Goal: Task Accomplishment & Management: Manage account settings

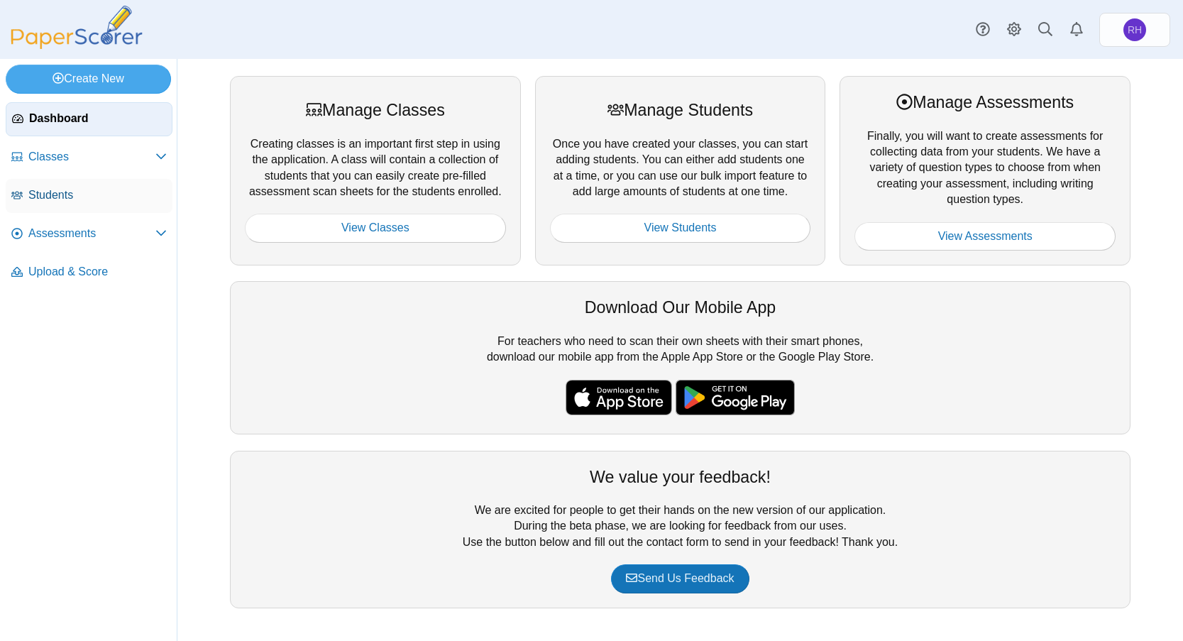
click at [27, 190] on link "Students" at bounding box center [89, 196] width 167 height 34
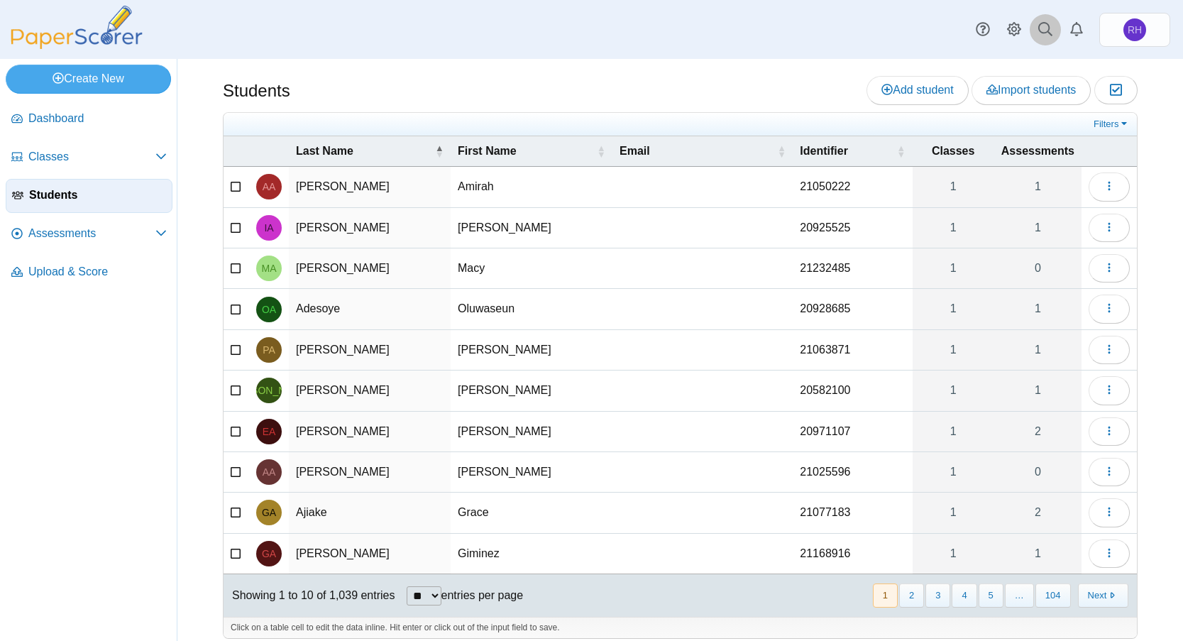
click at [1039, 32] on icon at bounding box center [1046, 29] width 14 height 14
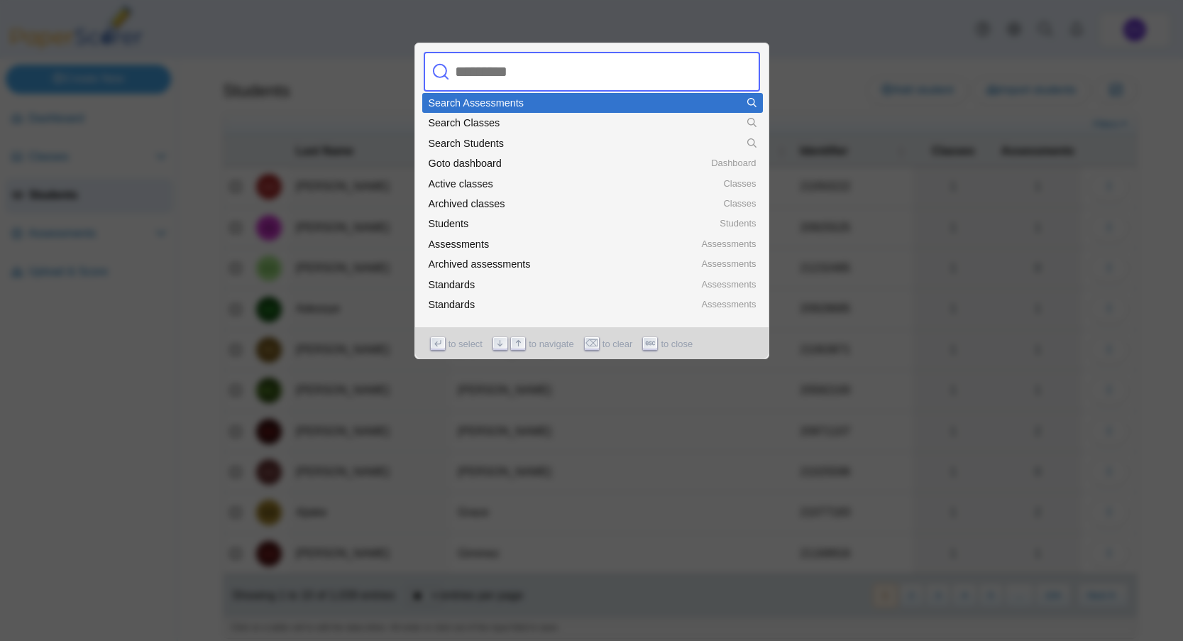
click at [557, 75] on input "text" at bounding box center [577, 72] width 256 height 40
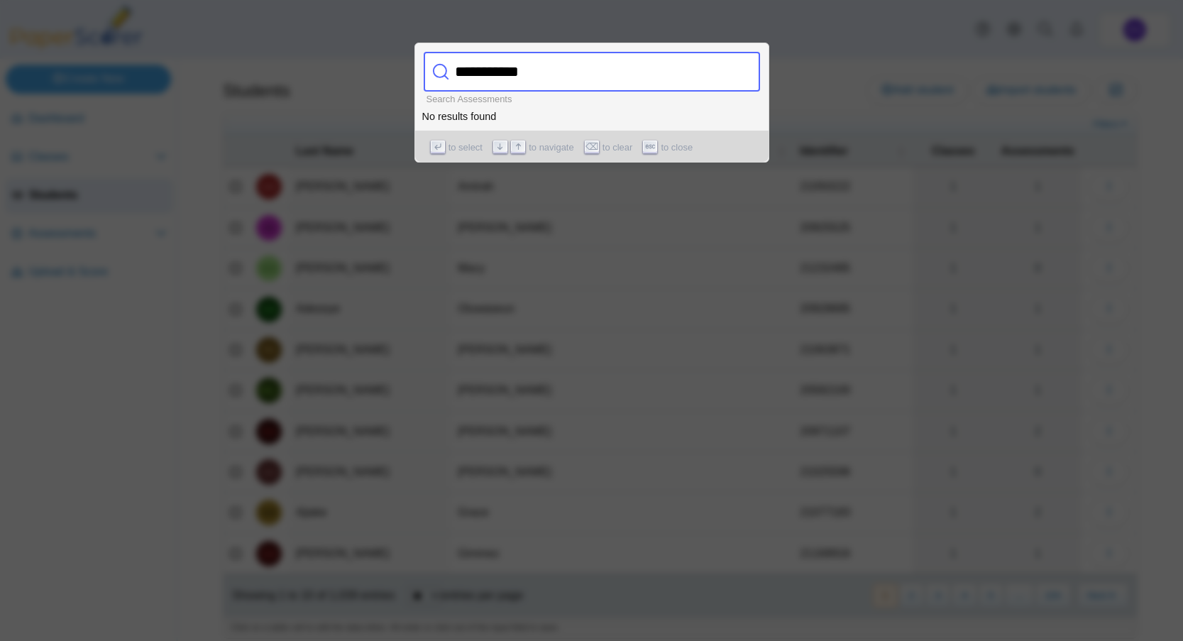
type input "**********"
click at [575, 354] on div at bounding box center [591, 320] width 1183 height 641
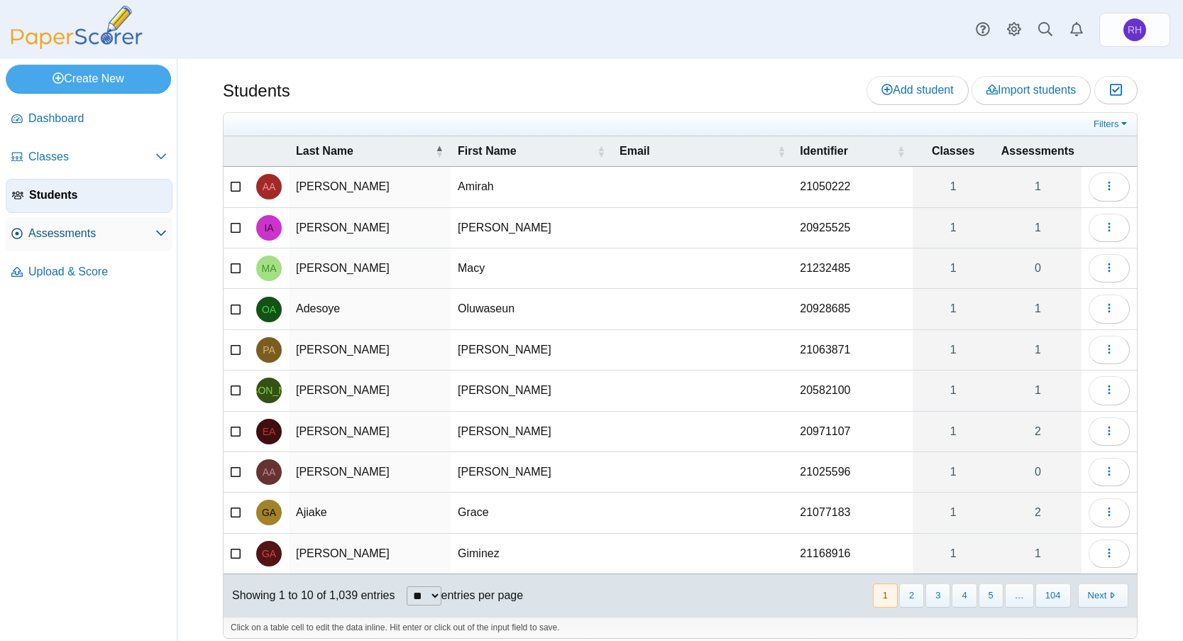
click at [67, 230] on span "Assessments" at bounding box center [91, 234] width 127 height 16
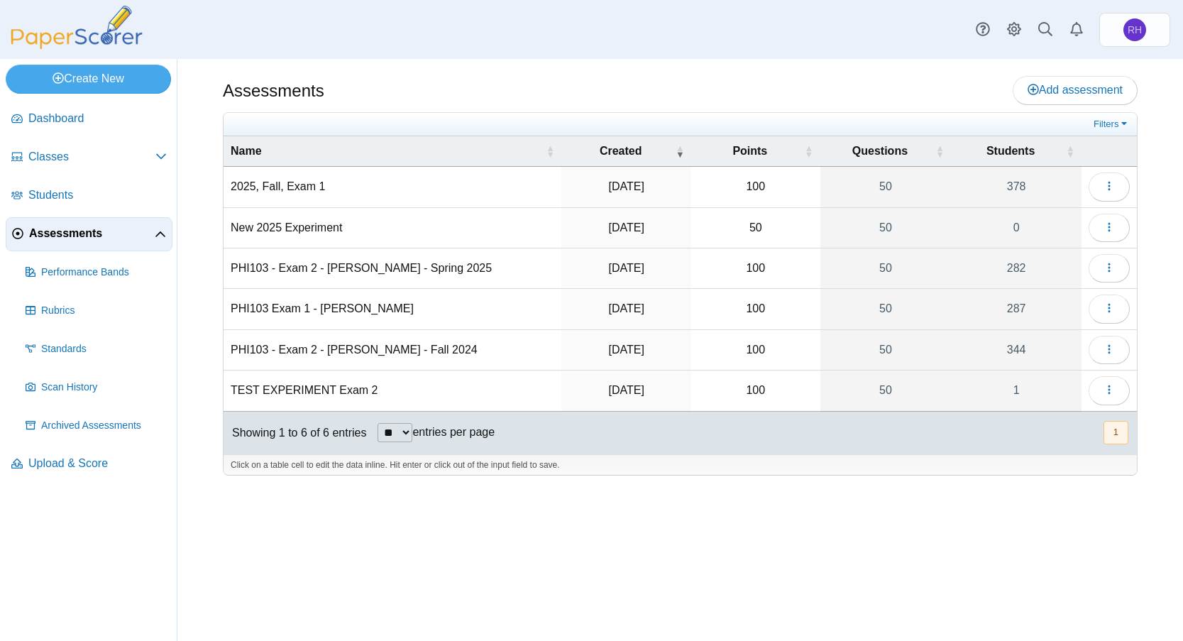
click at [270, 185] on td "2025, Fall, Exam 1" at bounding box center [393, 187] width 338 height 40
click at [385, 193] on input "**********" at bounding box center [393, 187] width 324 height 28
click at [430, 101] on div "Assessments Add assessment" at bounding box center [680, 92] width 915 height 32
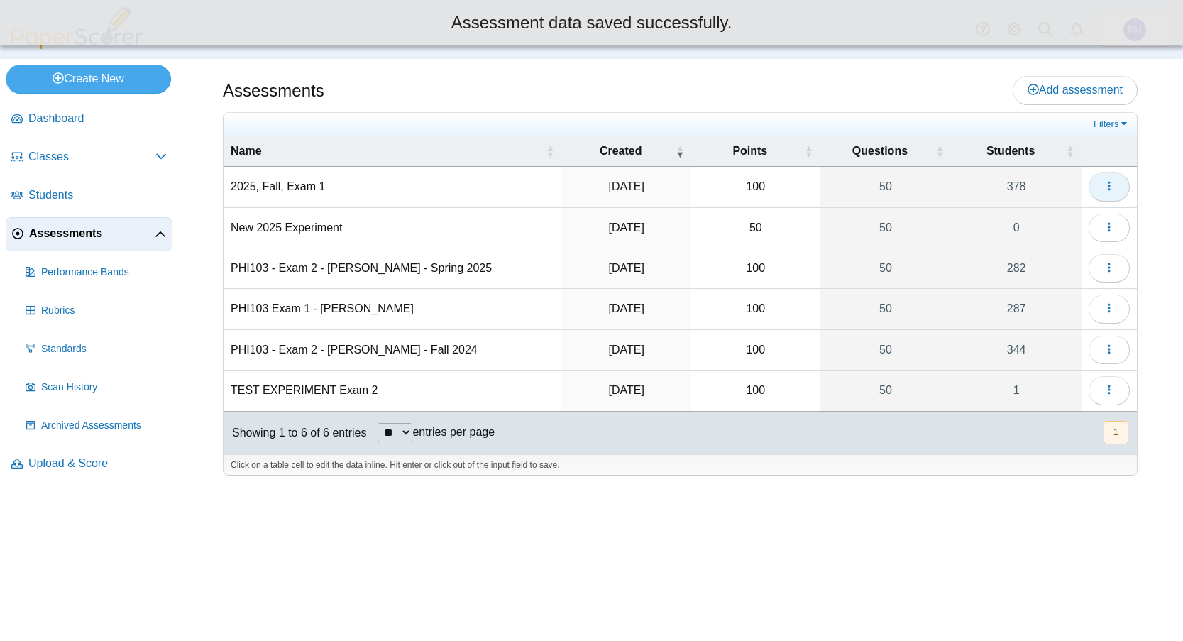
click at [1116, 174] on button "button" at bounding box center [1109, 187] width 41 height 28
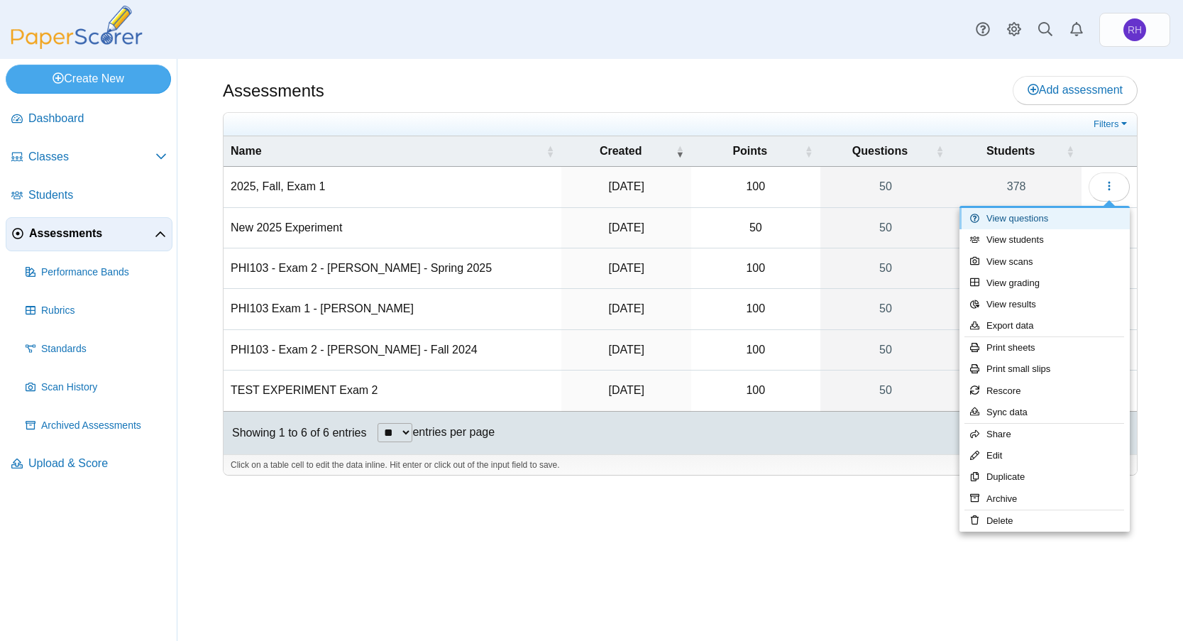
click at [1050, 216] on link "View questions" at bounding box center [1045, 218] width 170 height 21
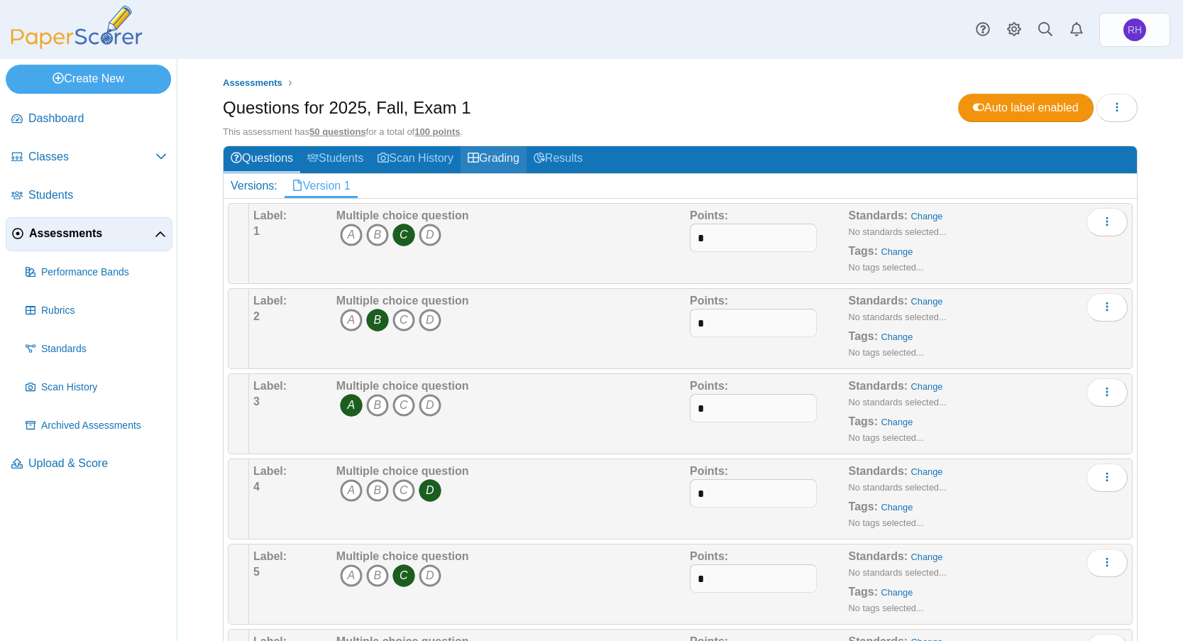
click at [474, 157] on use at bounding box center [473, 158] width 11 height 10
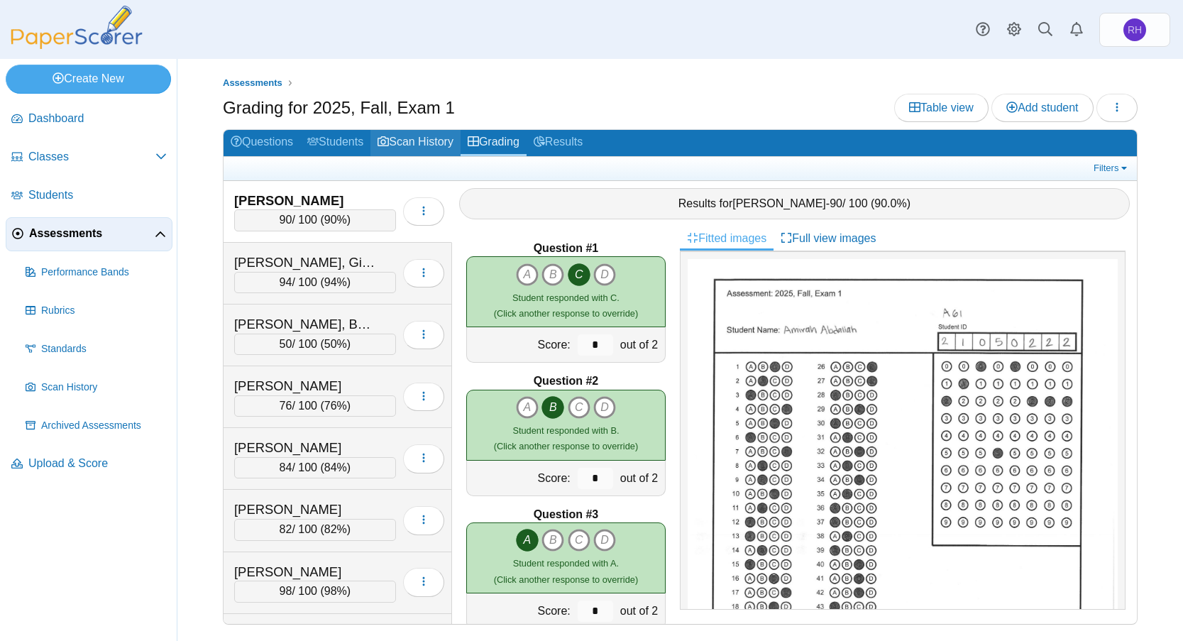
click at [416, 141] on link "Scan History" at bounding box center [416, 143] width 90 height 26
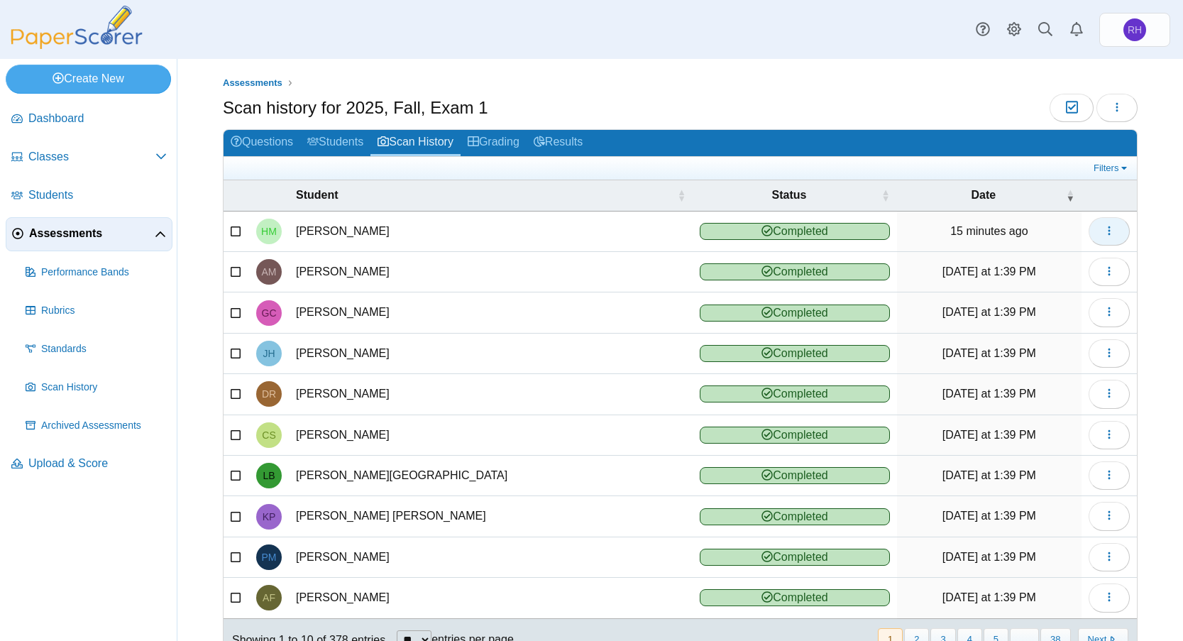
click at [1104, 233] on icon "button" at bounding box center [1109, 230] width 11 height 11
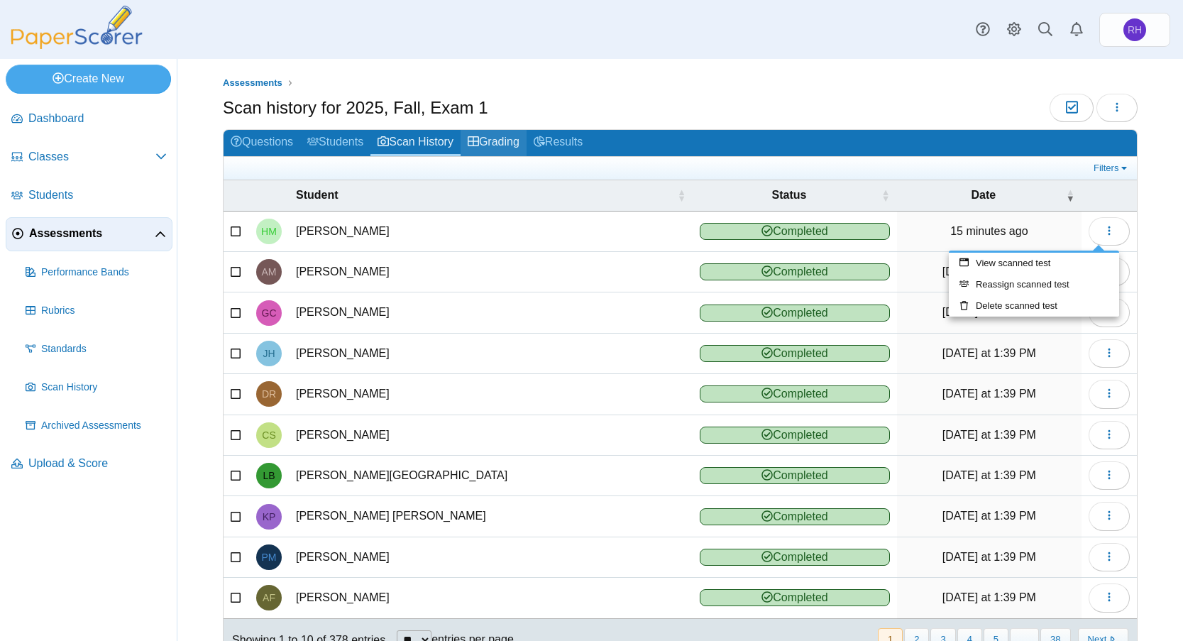
click at [508, 141] on link "Grading" at bounding box center [494, 143] width 66 height 26
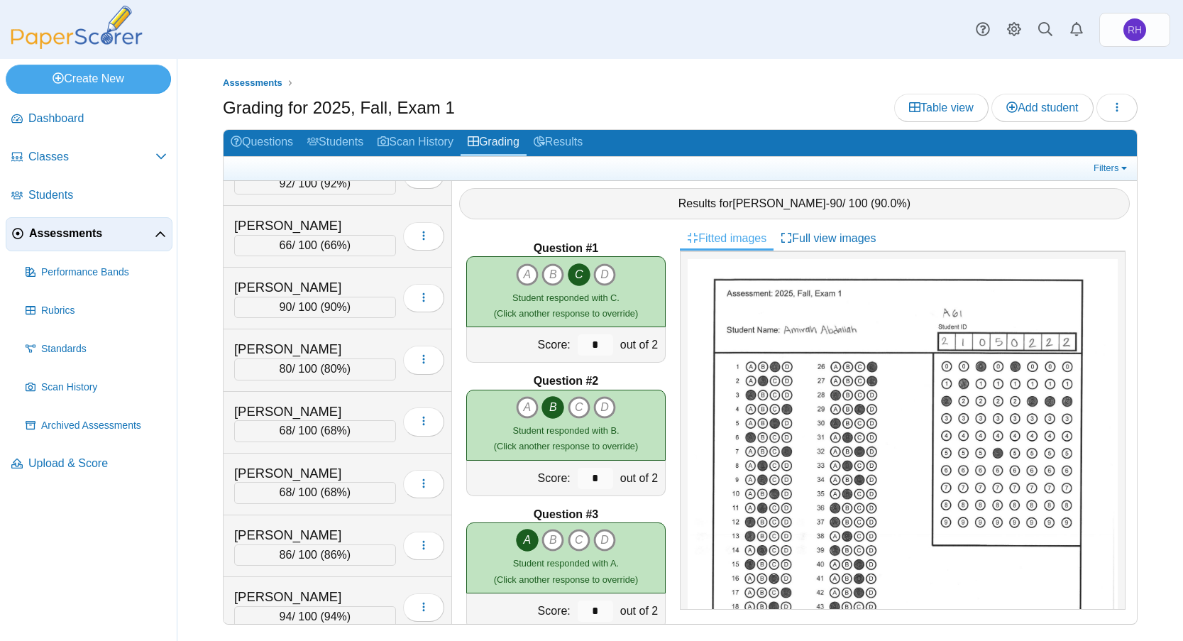
scroll to position [12492, 0]
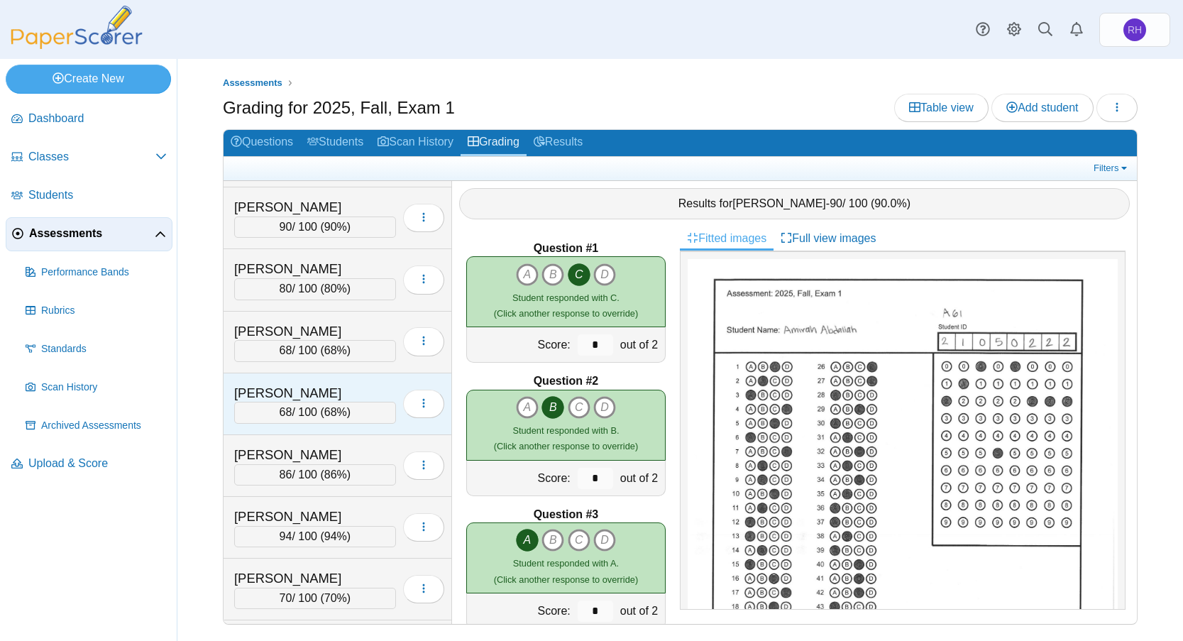
click at [269, 396] on div "Maly, Hannah" at bounding box center [305, 393] width 142 height 18
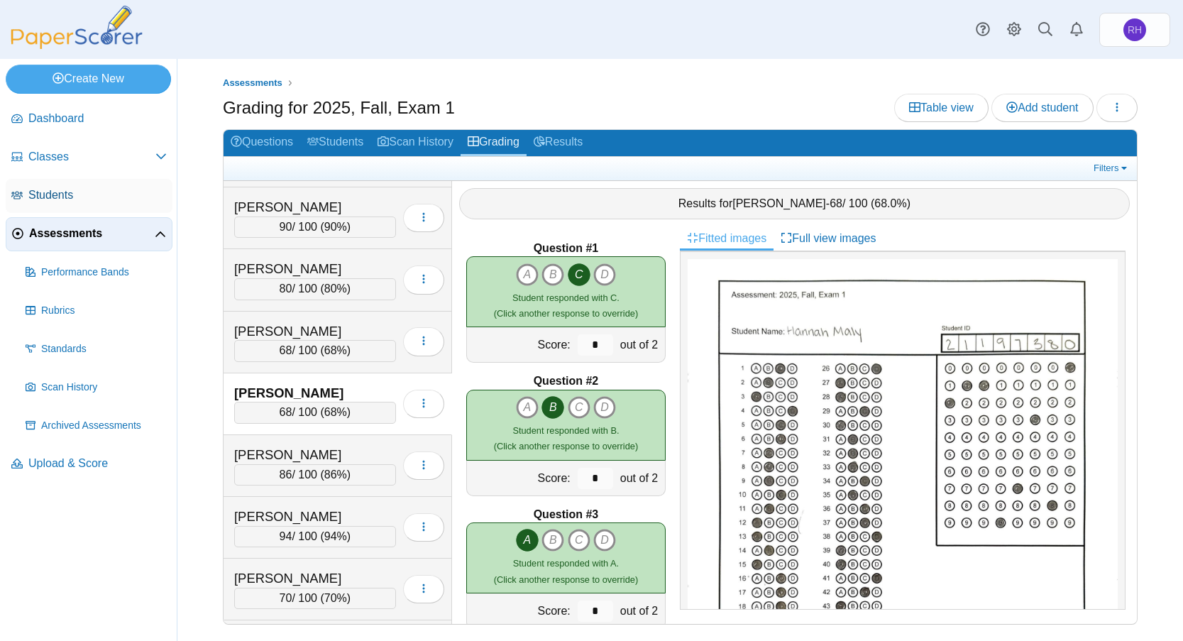
click at [60, 192] on span "Students" at bounding box center [97, 195] width 138 height 16
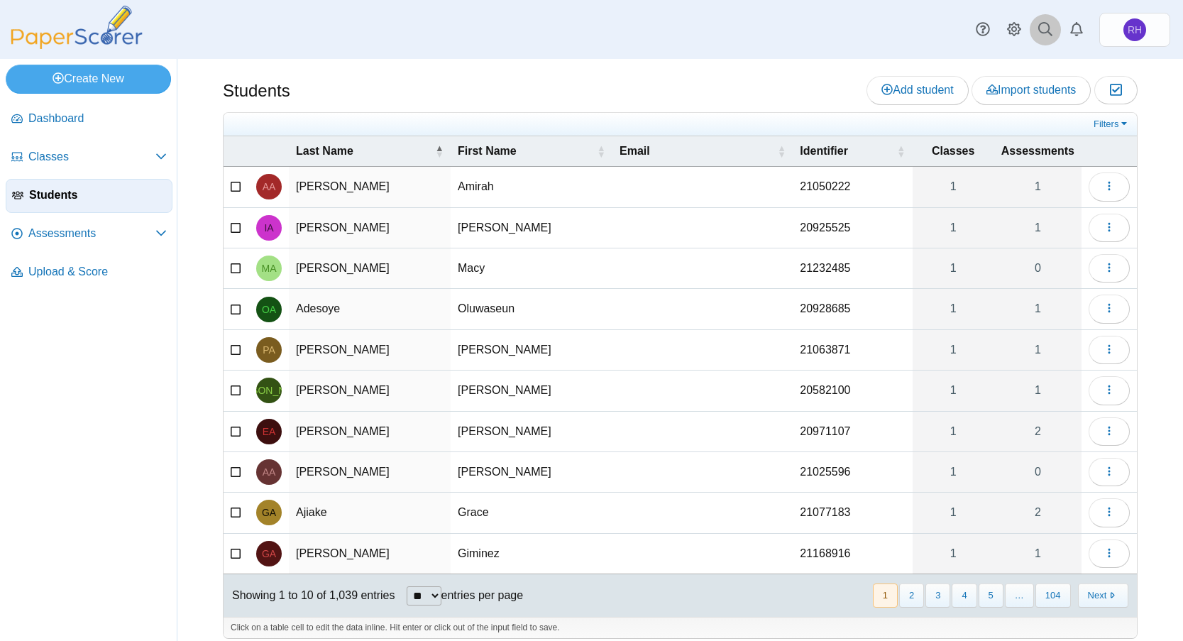
click at [1039, 36] on icon at bounding box center [1046, 29] width 14 height 14
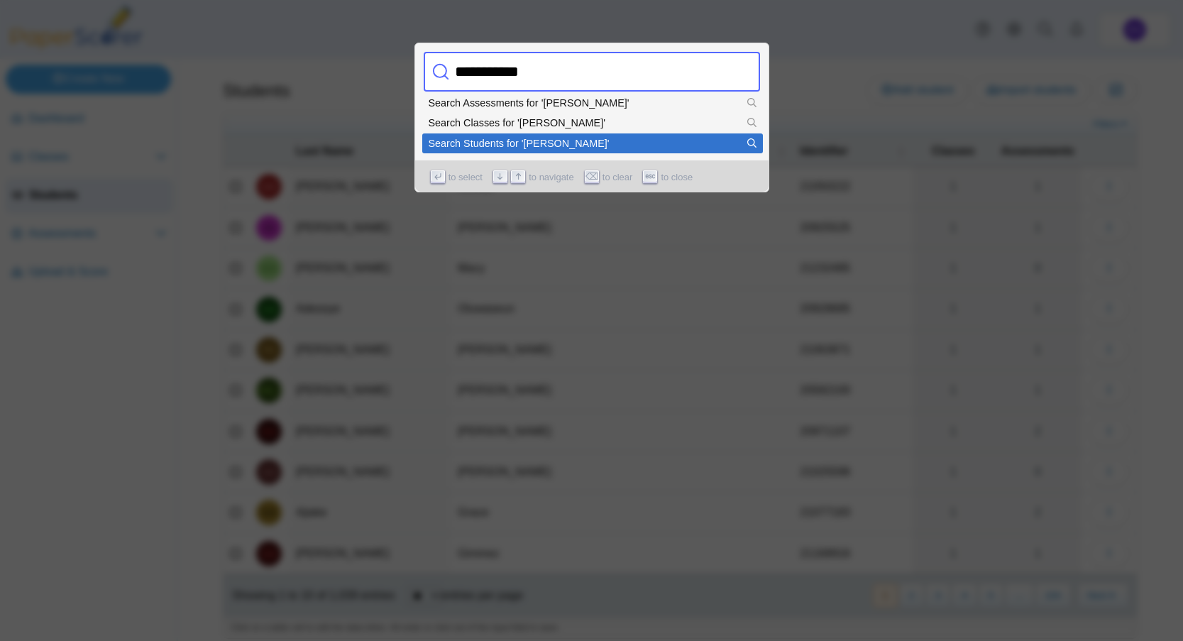
click at [527, 138] on div "Search Students for '[PERSON_NAME]'" at bounding box center [593, 143] width 328 height 10
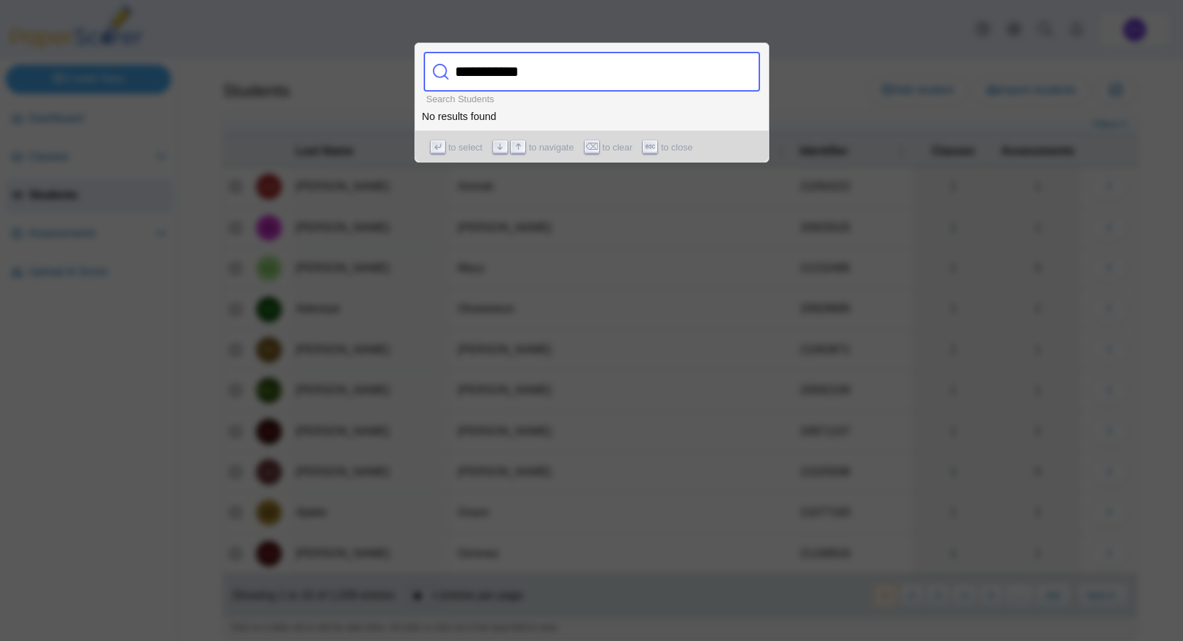
click at [566, 85] on input "**********" at bounding box center [577, 72] width 256 height 40
click at [567, 84] on input "**********" at bounding box center [577, 72] width 256 height 40
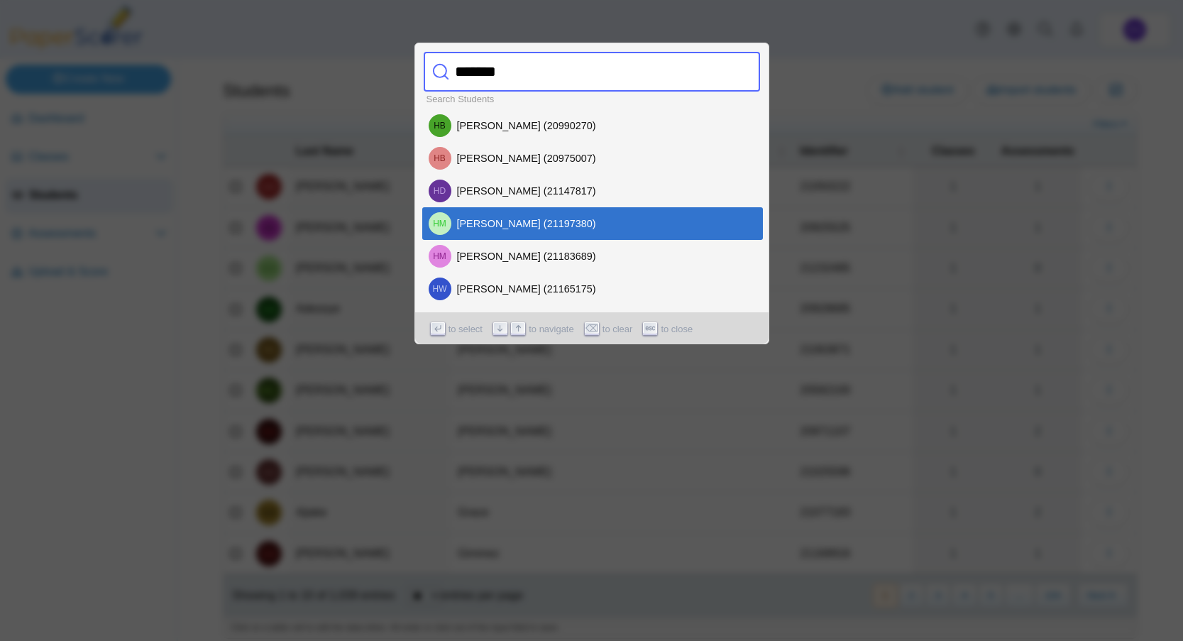
type input "******"
click at [545, 224] on div "HM Hannah Maly (21197380)" at bounding box center [593, 223] width 328 height 23
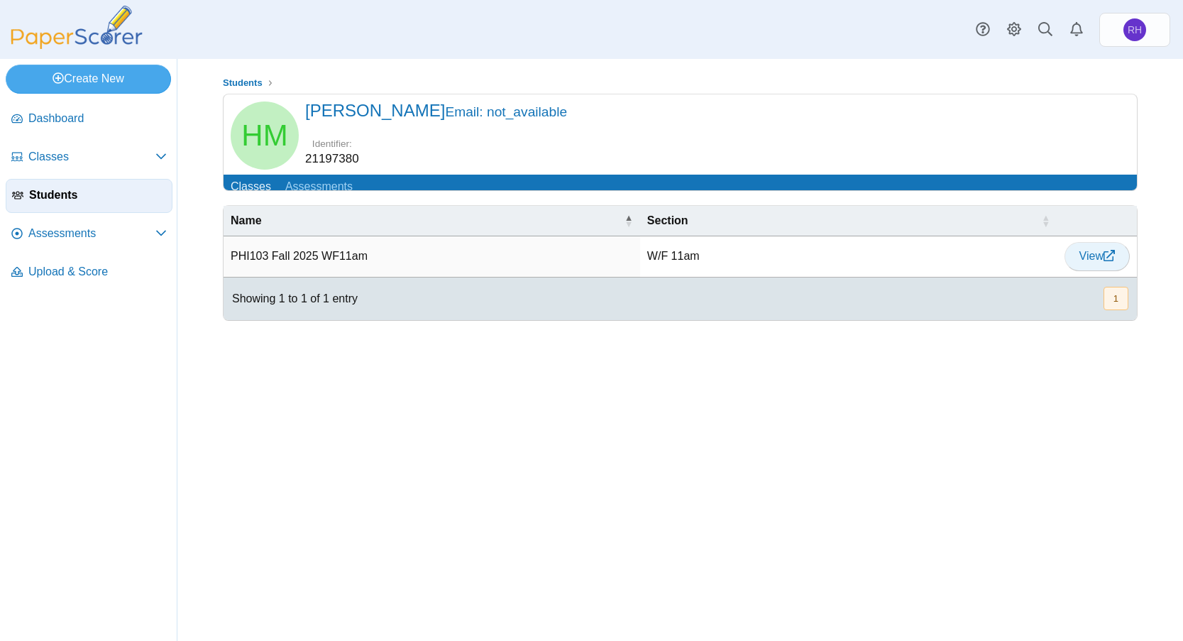
click at [1098, 262] on span "View" at bounding box center [1097, 256] width 35 height 12
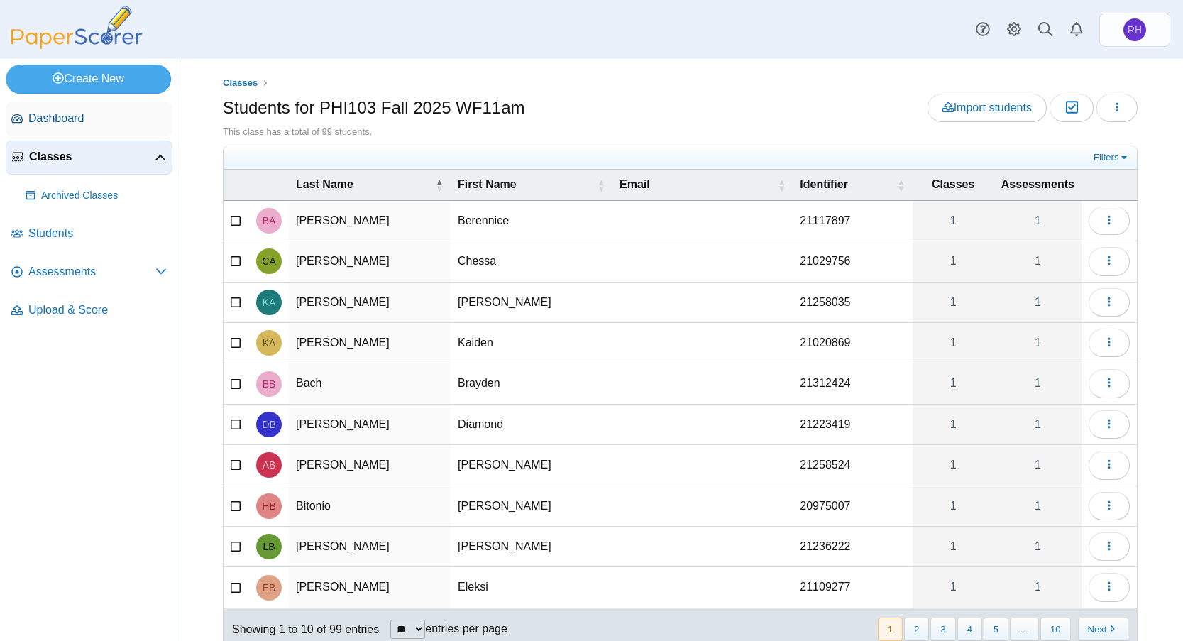
click at [70, 117] on span "Dashboard" at bounding box center [97, 119] width 138 height 16
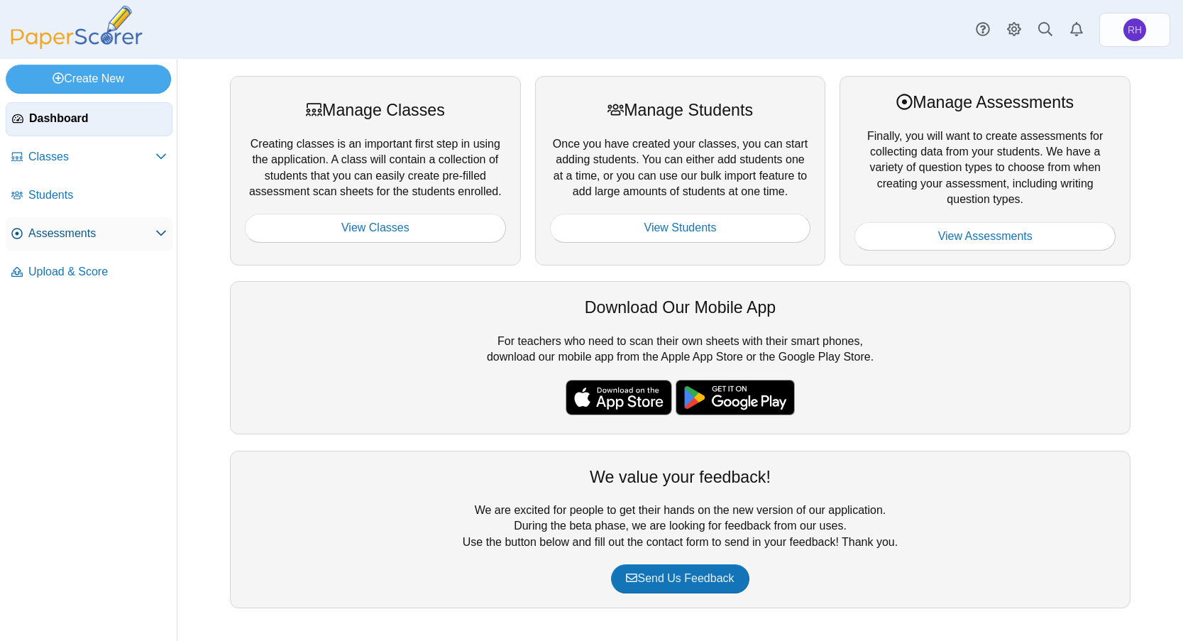
click at [77, 232] on span "Assessments" at bounding box center [91, 234] width 127 height 16
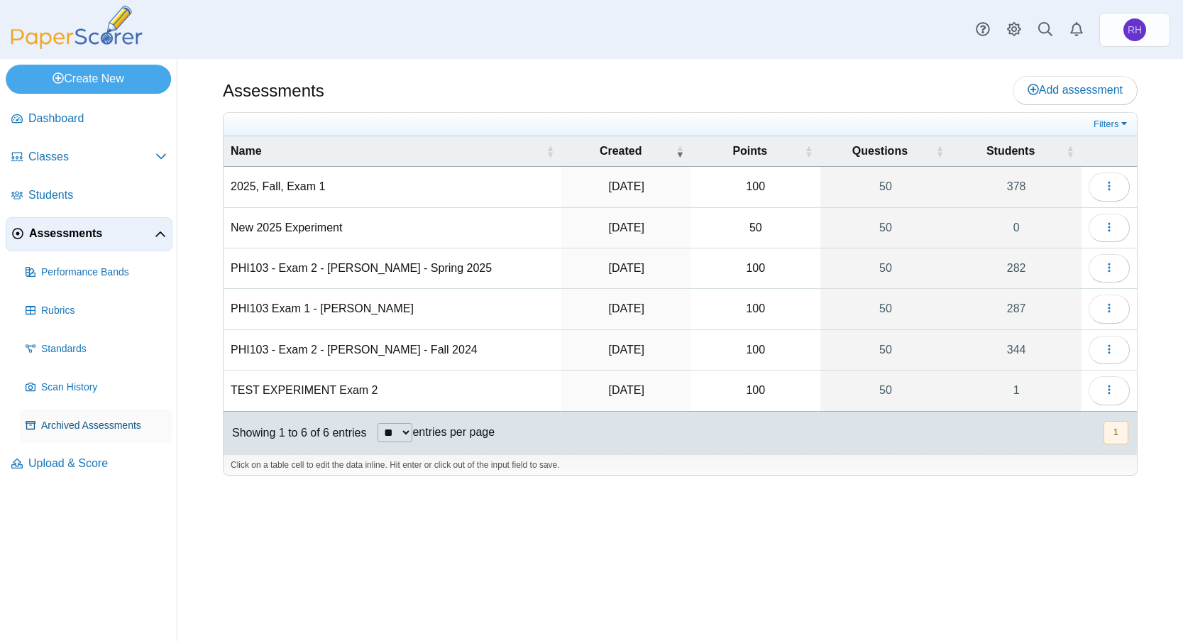
click at [92, 431] on span "Archived Assessments" at bounding box center [104, 426] width 126 height 14
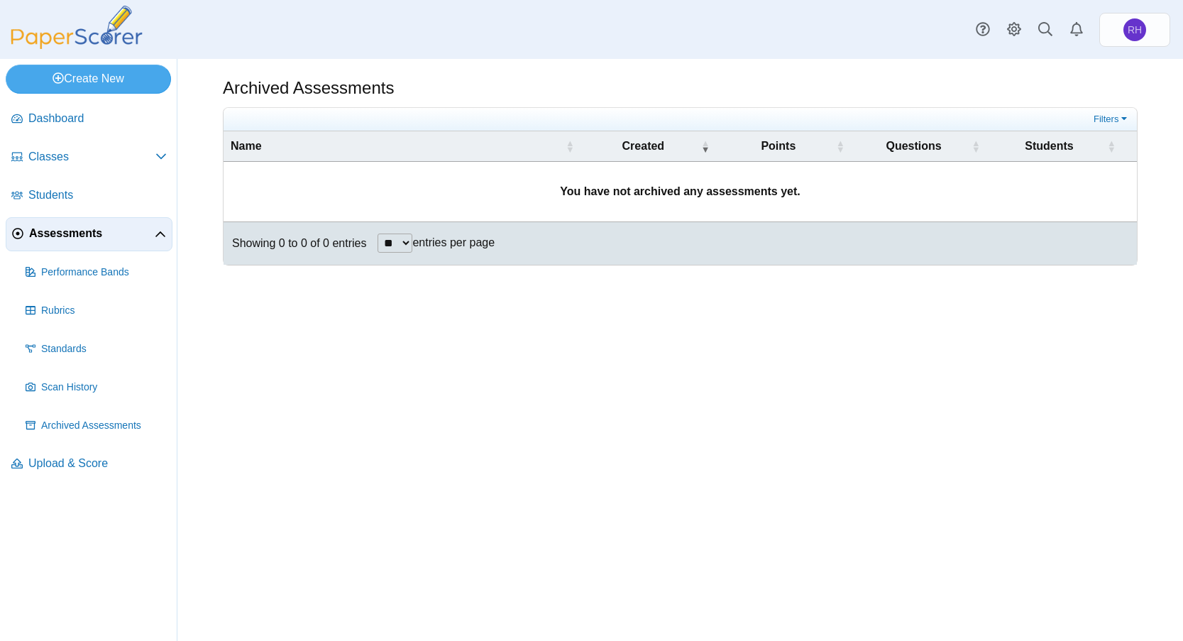
click at [51, 239] on span "Assessments" at bounding box center [92, 234] width 126 height 16
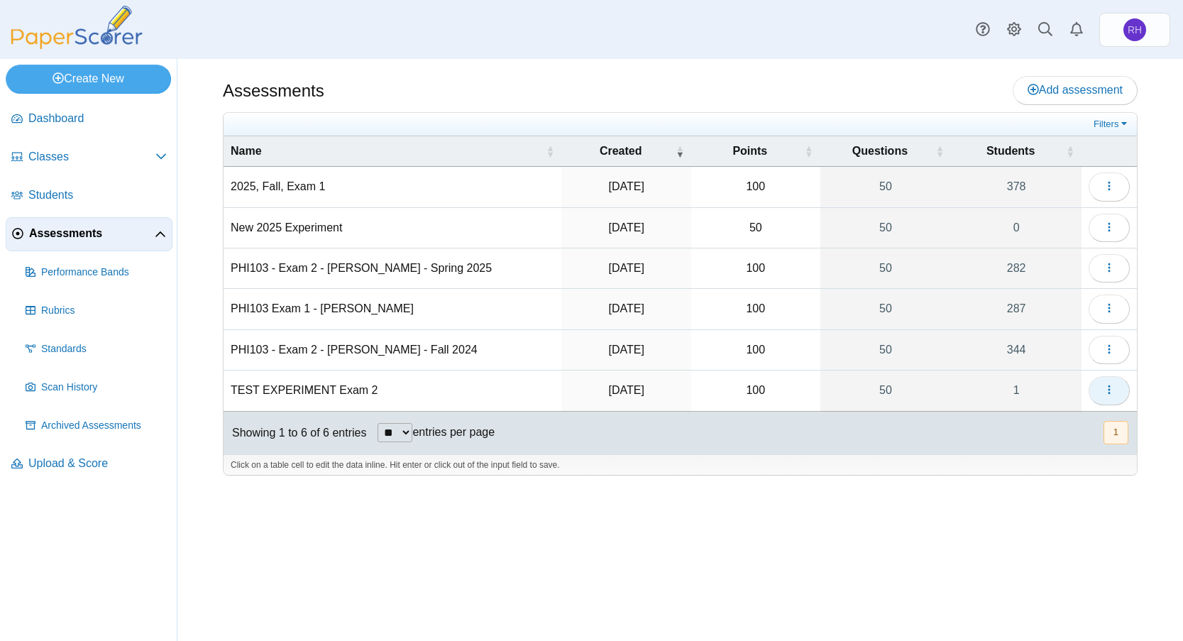
click at [1115, 390] on button "button" at bounding box center [1109, 390] width 41 height 28
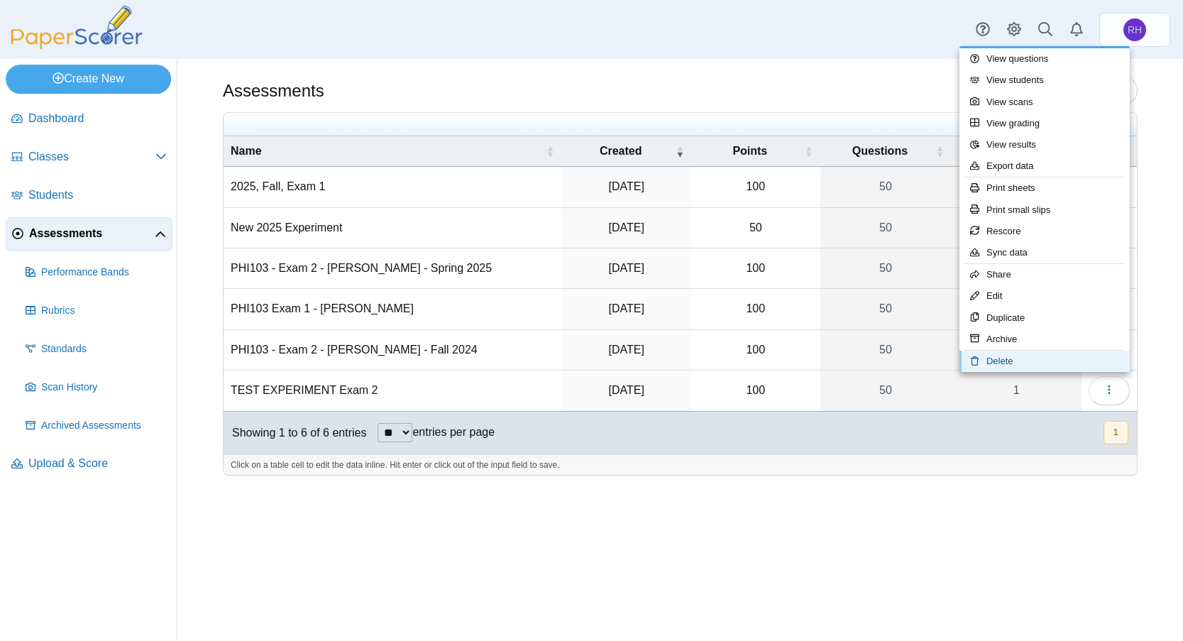
click at [1034, 357] on link "Delete" at bounding box center [1045, 361] width 170 height 21
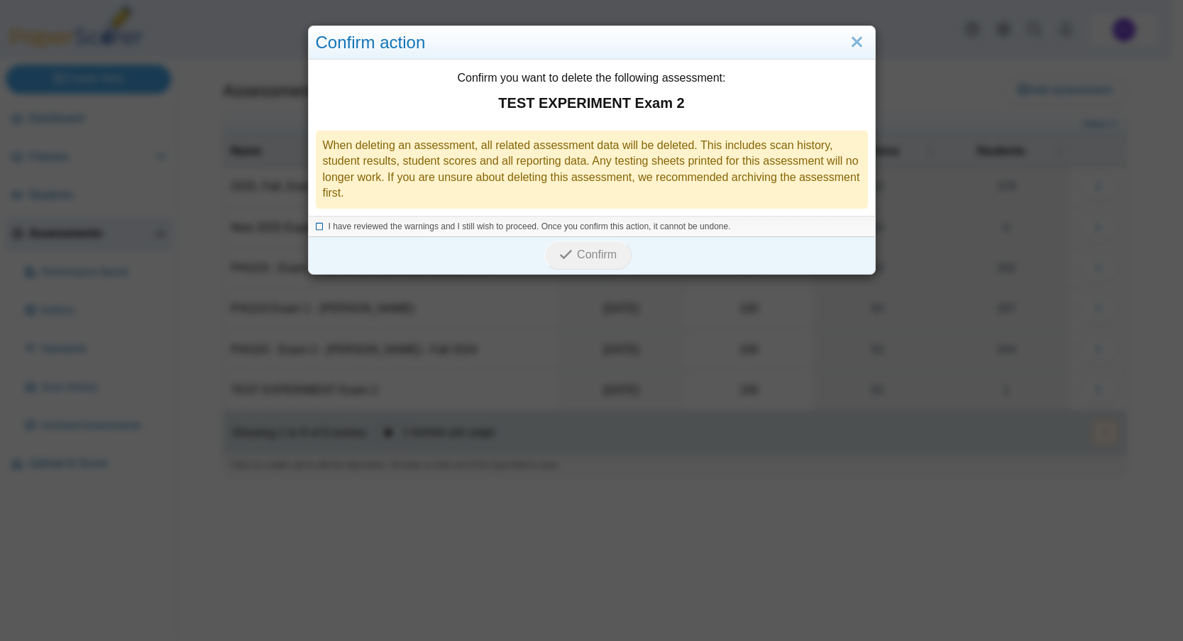
click at [376, 223] on span "I have reviewed the warnings and I still wish to proceed. Once you confirm this…" at bounding box center [530, 226] width 403 height 10
click at [585, 260] on span "Confirm" at bounding box center [597, 254] width 40 height 12
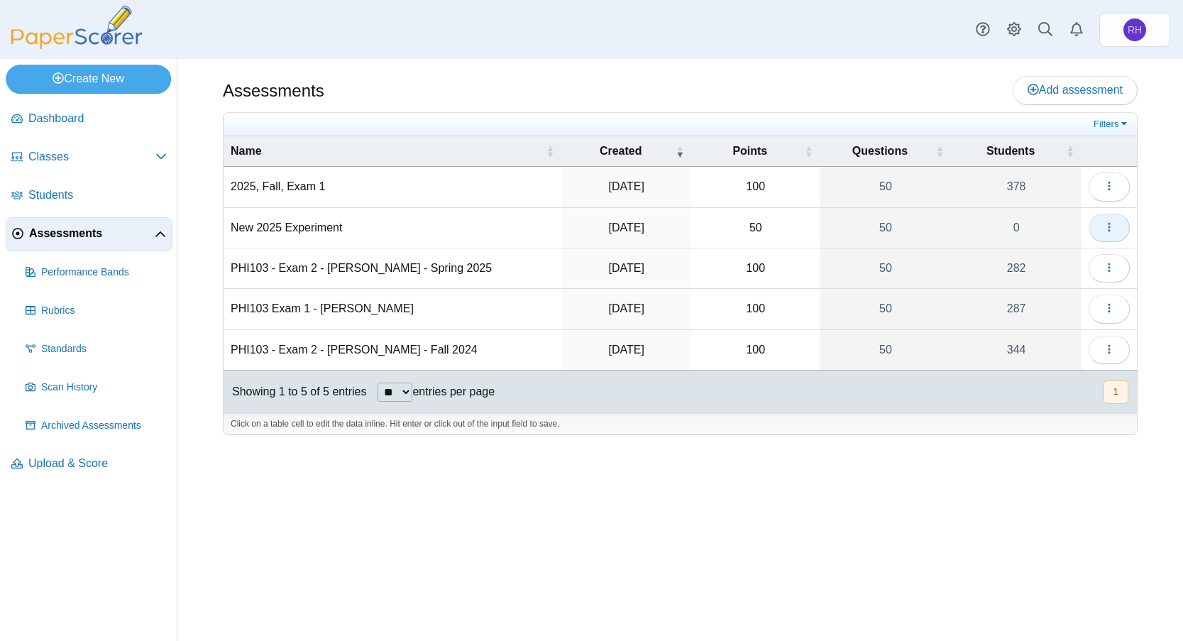
click at [1110, 223] on use "button" at bounding box center [1109, 226] width 2 height 9
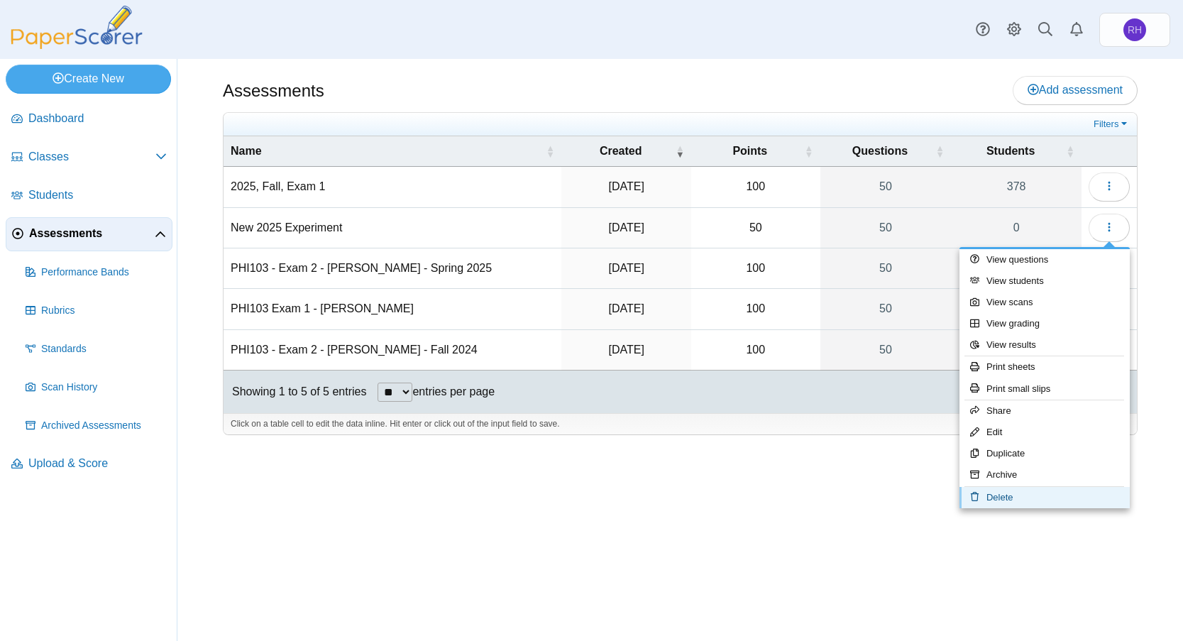
click at [1003, 494] on link "Delete" at bounding box center [1045, 497] width 170 height 21
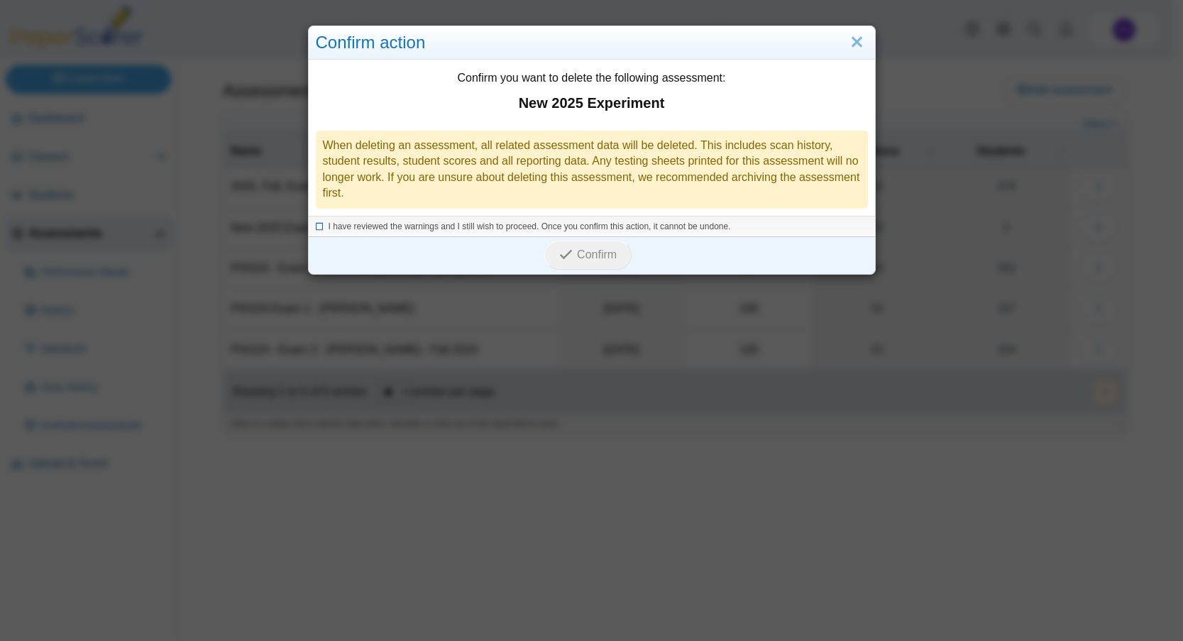
click at [385, 224] on span "I have reviewed the warnings and I still wish to proceed. Once you confirm this…" at bounding box center [530, 226] width 403 height 10
click at [577, 256] on span "Confirm" at bounding box center [597, 254] width 40 height 12
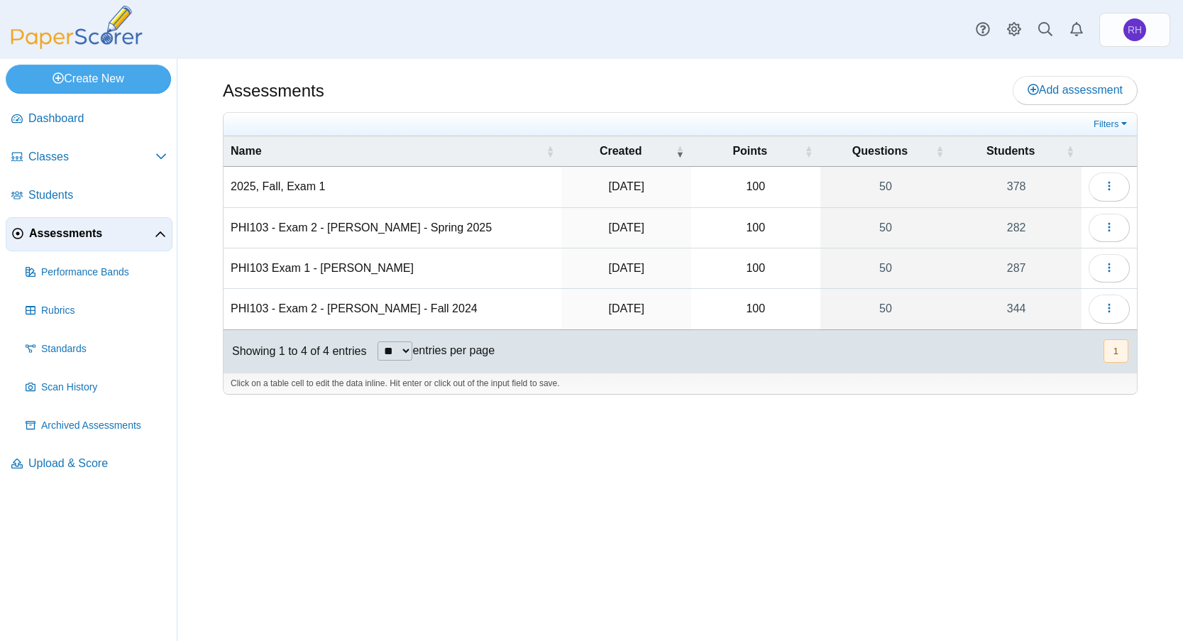
click at [356, 271] on td "PHI103 Exam 1 - [PERSON_NAME]" at bounding box center [393, 268] width 338 height 40
type input "**********"
click at [510, 423] on div "Assessments Add assessment 100" at bounding box center [680, 350] width 1006 height 582
